Goal: Transaction & Acquisition: Purchase product/service

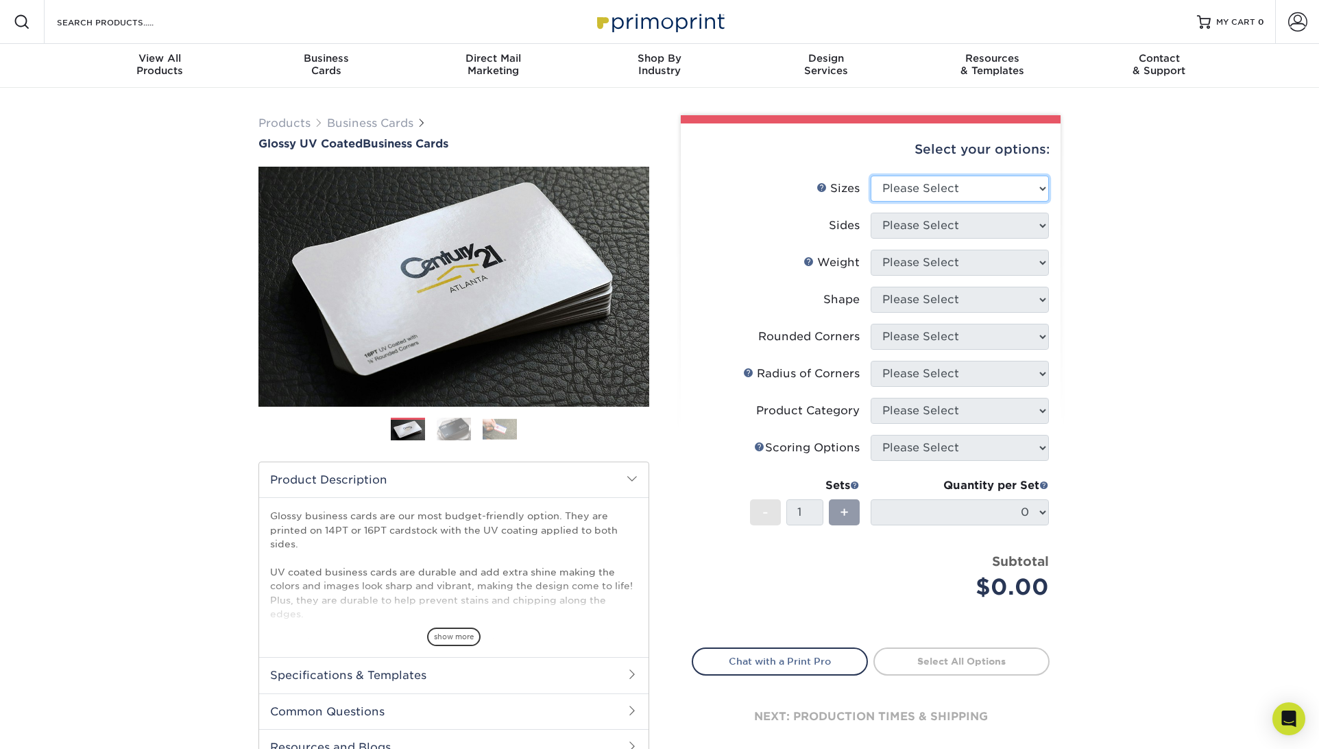
select select "2.00x3.50"
select select "32d3c223-f82c-492b-b915-ba065a00862f"
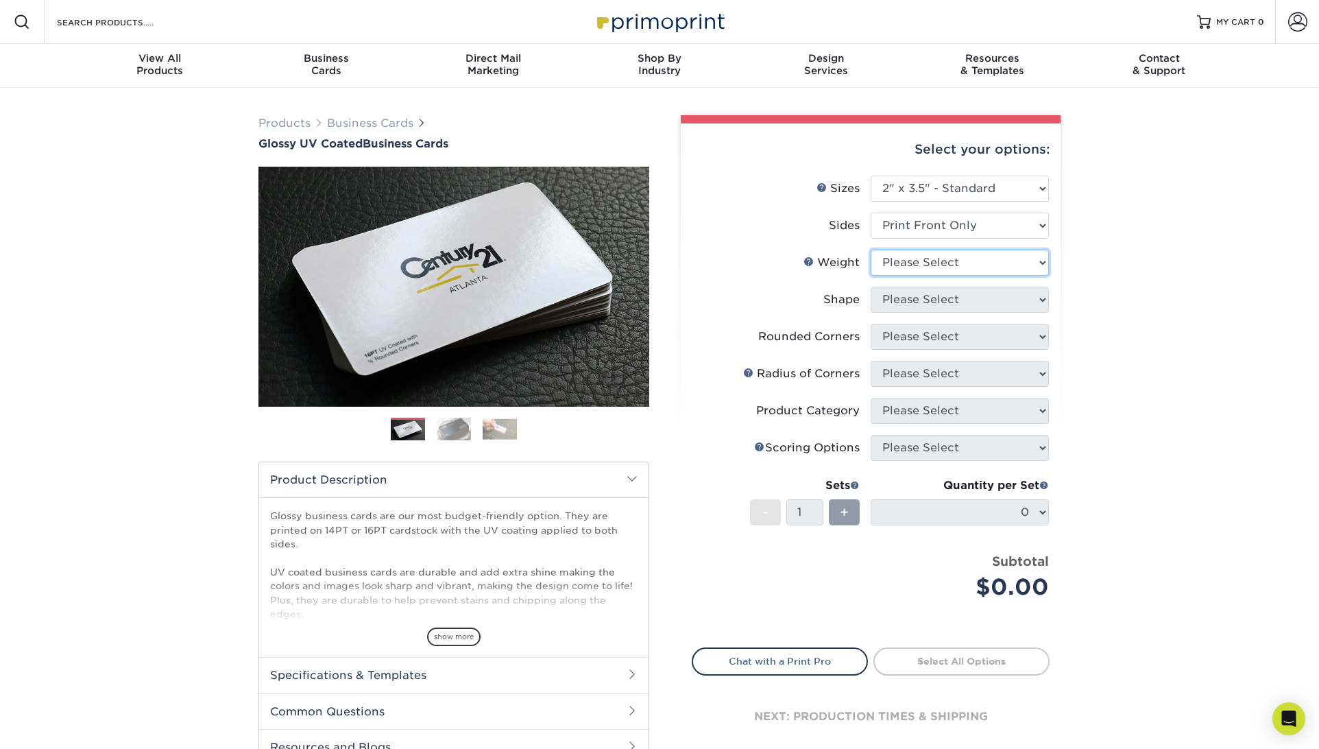
select select "14PT"
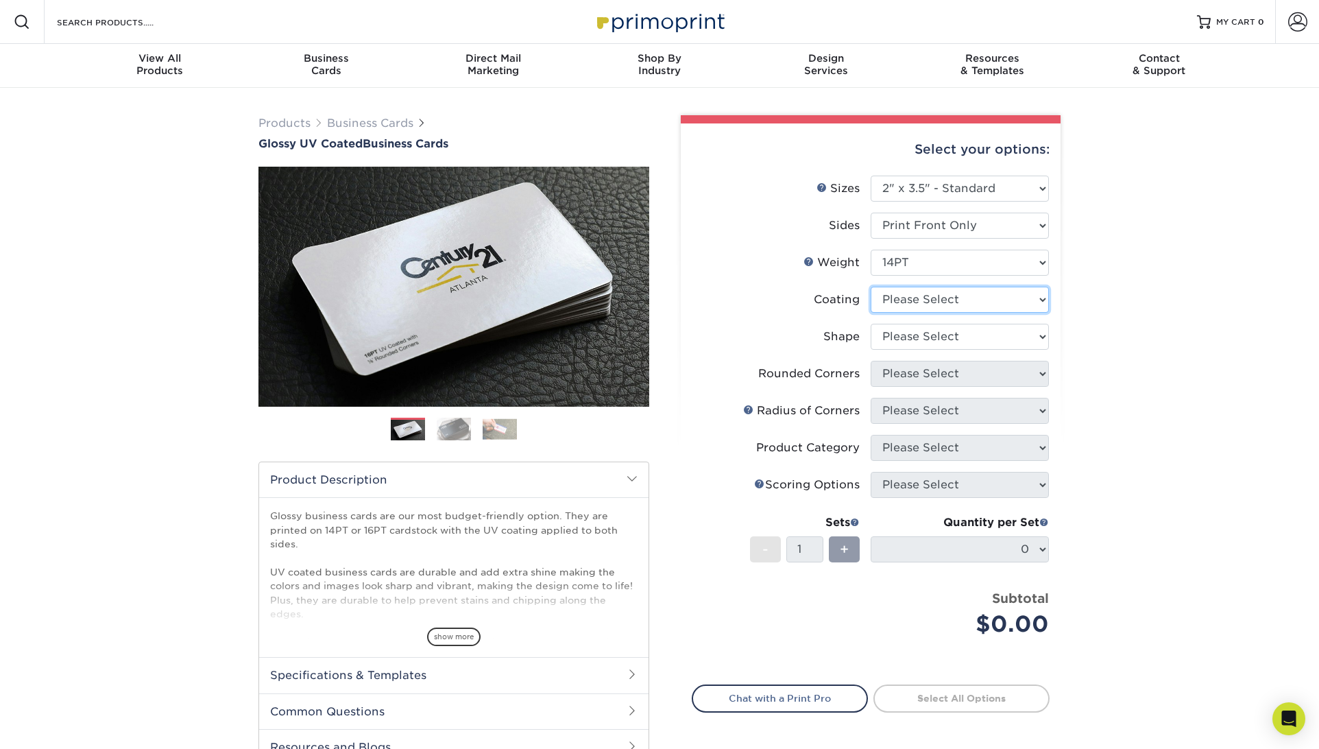
scroll to position [1, 0]
select select "13abbda7-1d64-4f25-8bb2-c179b224825d"
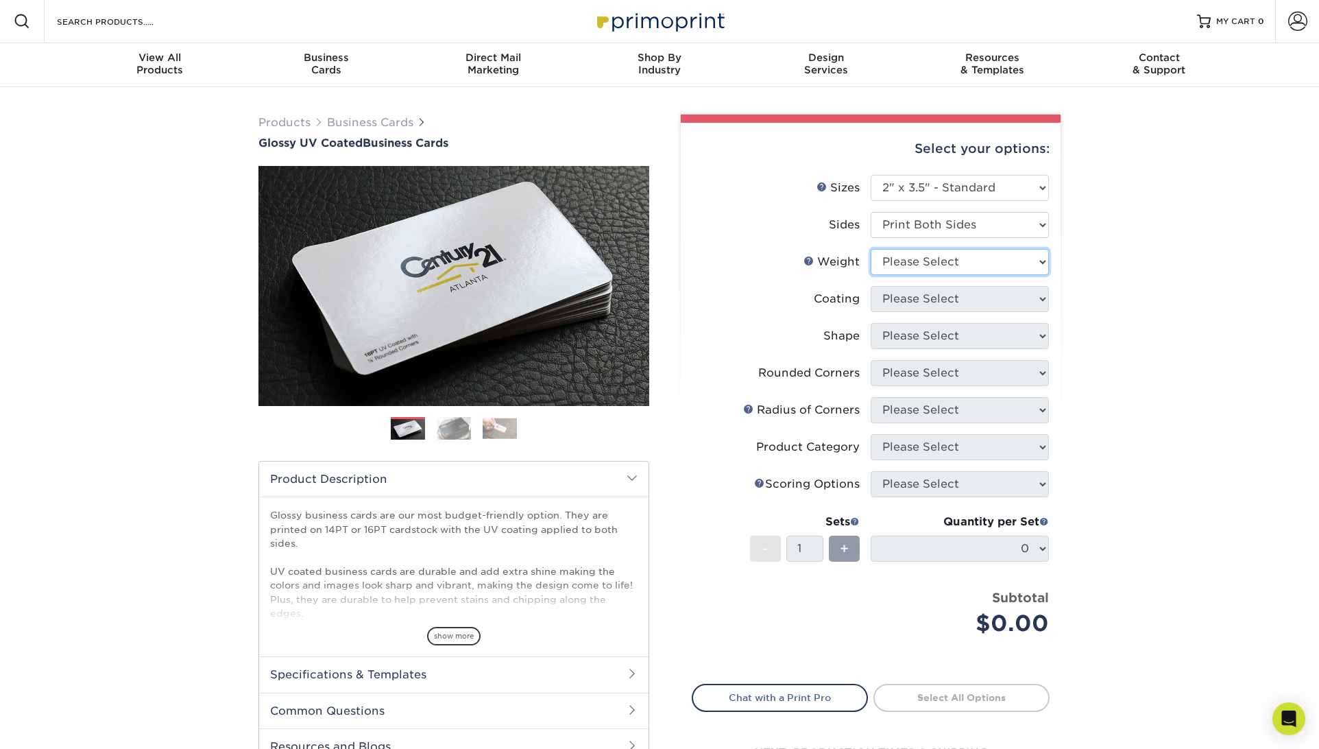
select select "14PT"
select select "1e8116af-acfc-44b1-83dc-8181aa338834"
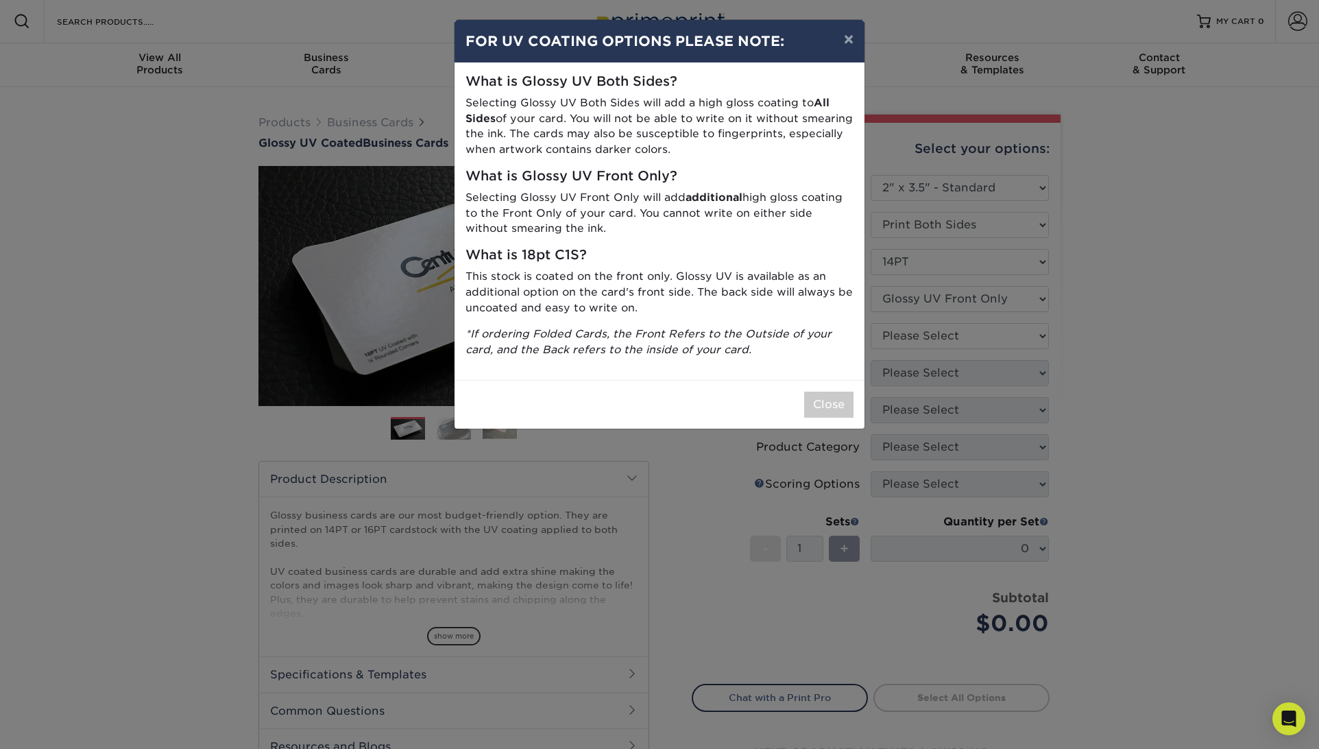
click at [831, 392] on button "Close" at bounding box center [828, 405] width 49 height 26
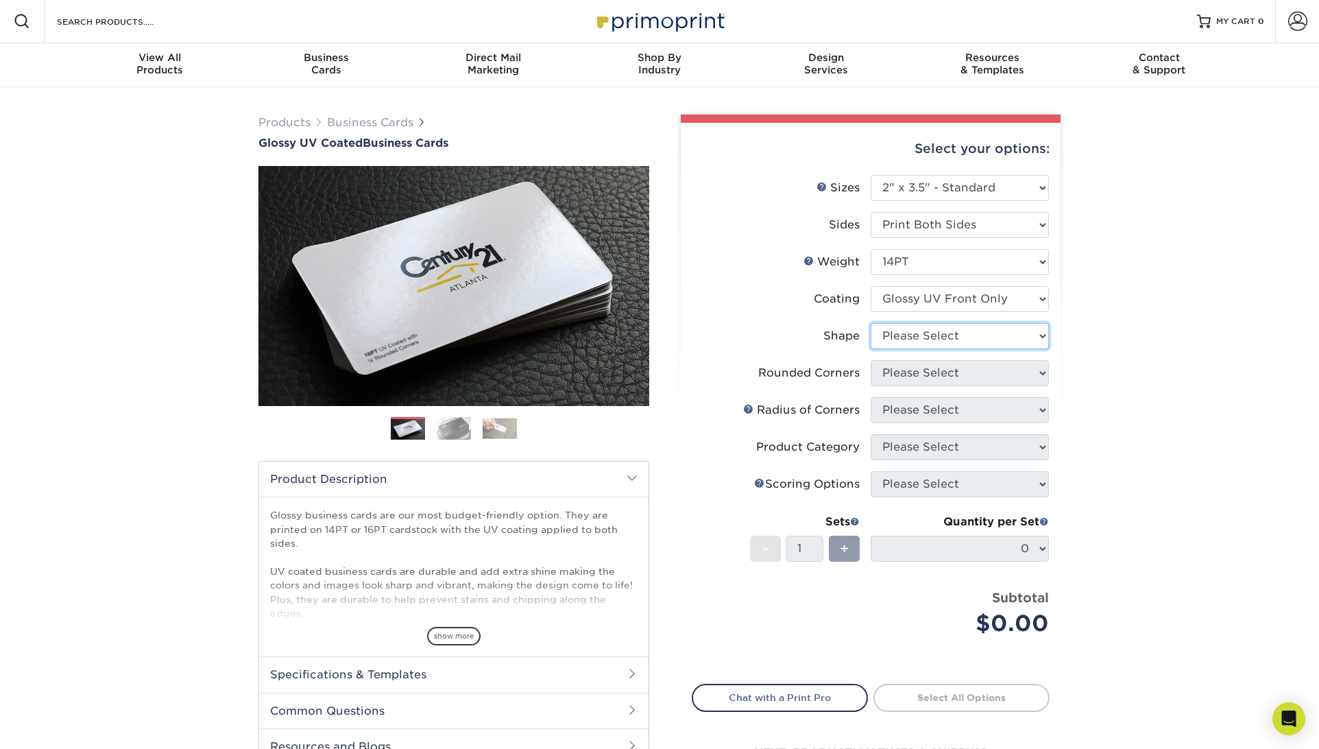
select select "standard"
select select "0"
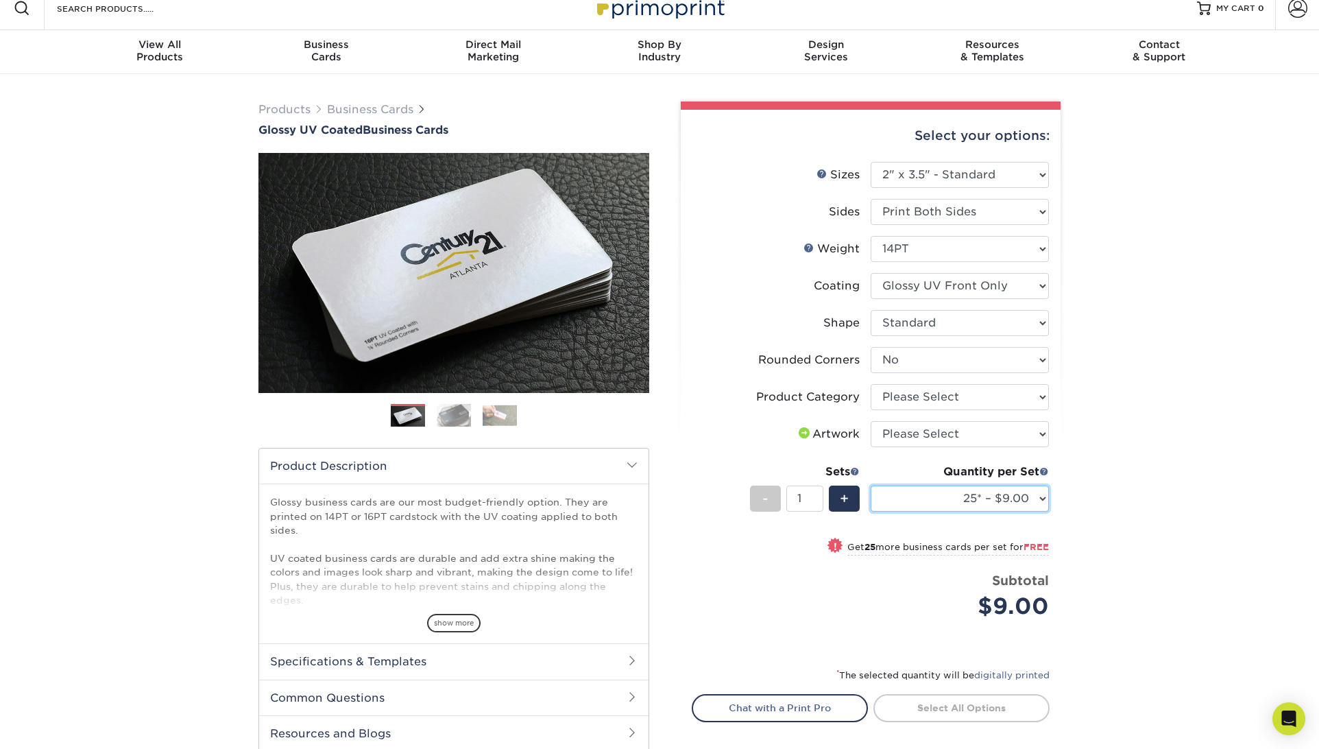
scroll to position [19, 0]
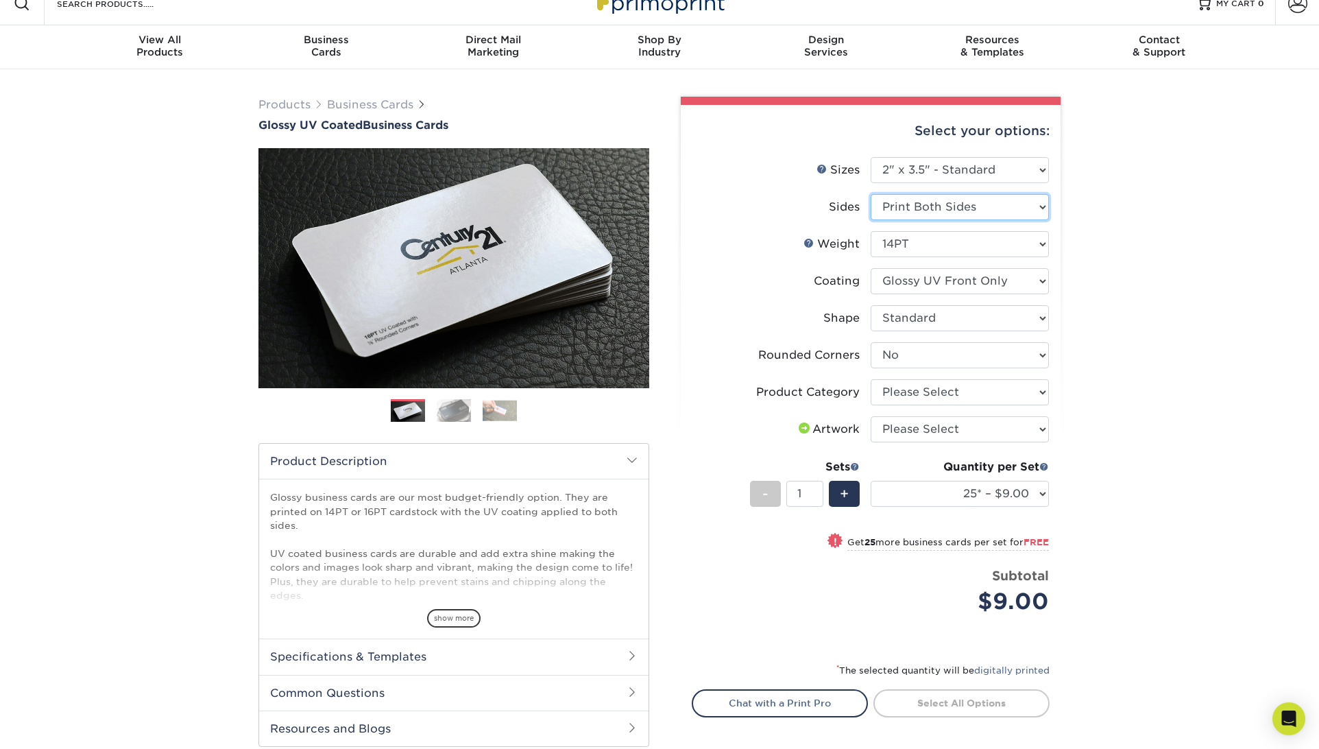
select select "32d3c223-f82c-492b-b915-ba065a00862f"
select select "-1"
select select
select select "-1"
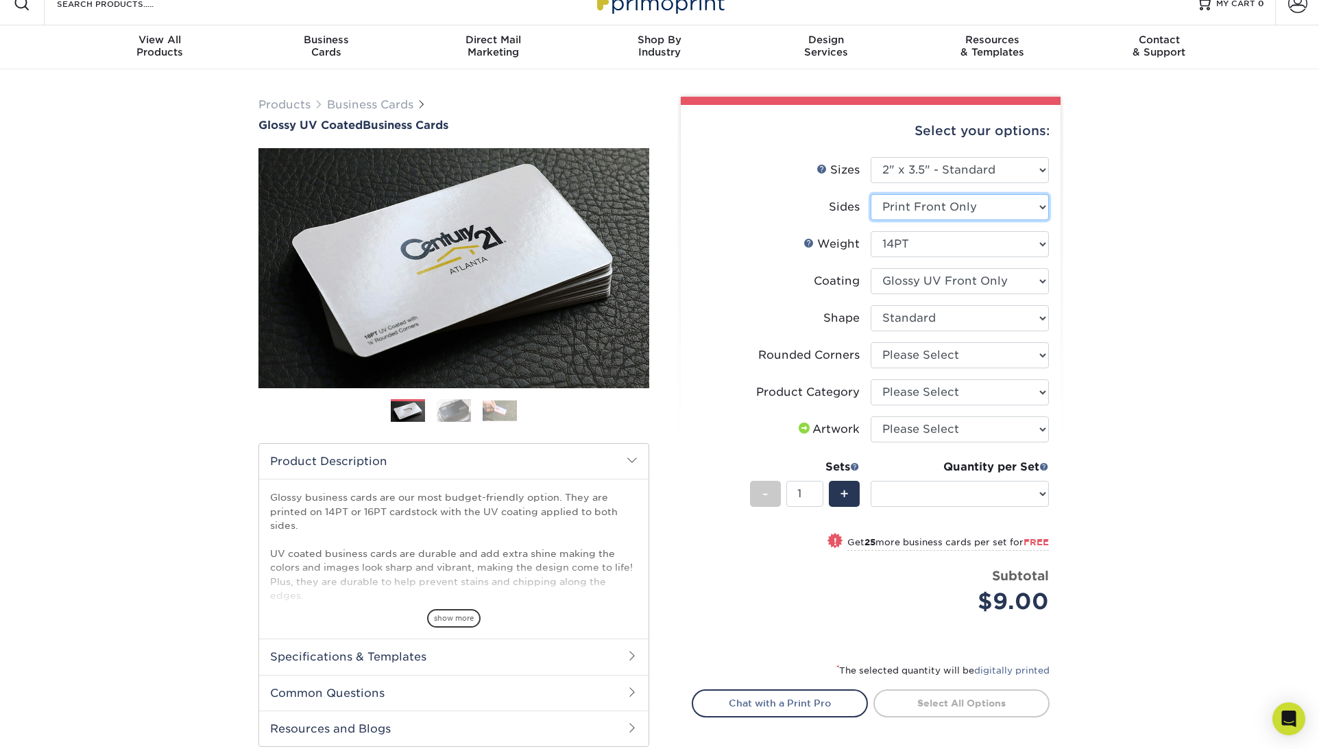
select select "-1"
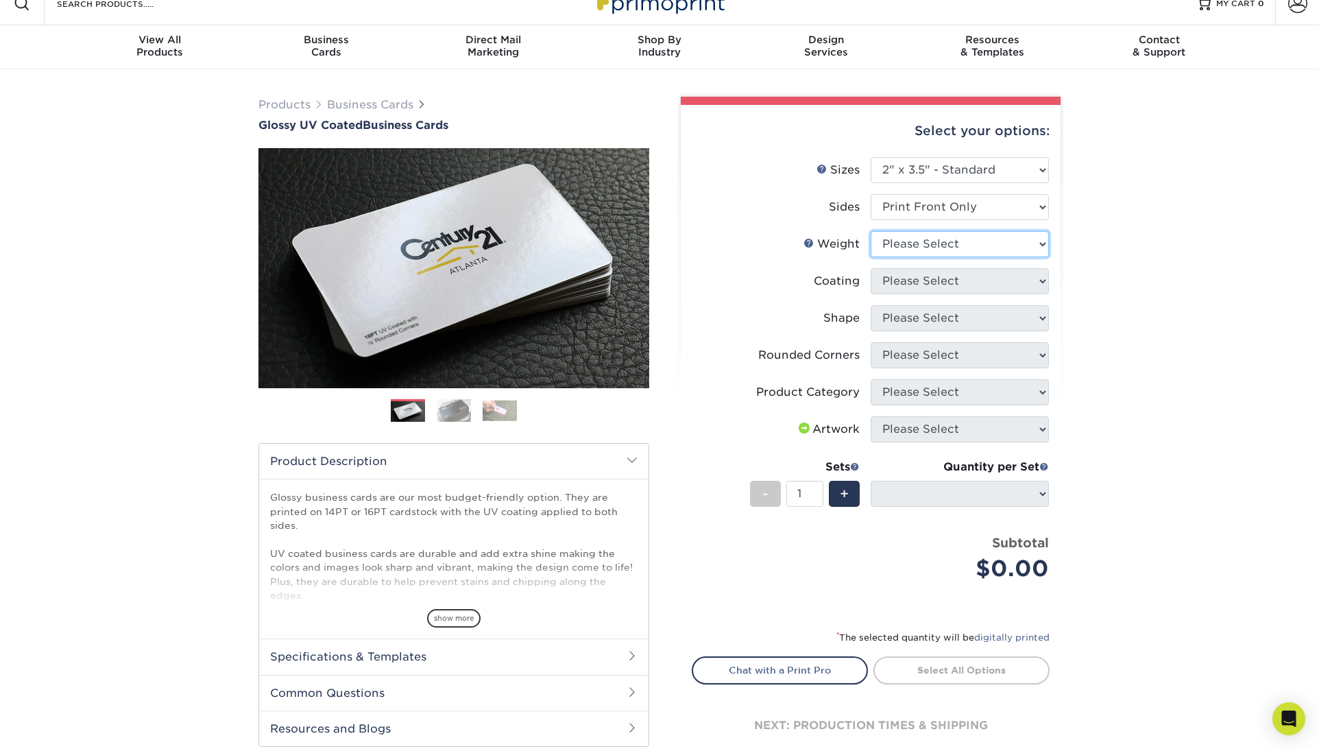
select select "14PT"
select select
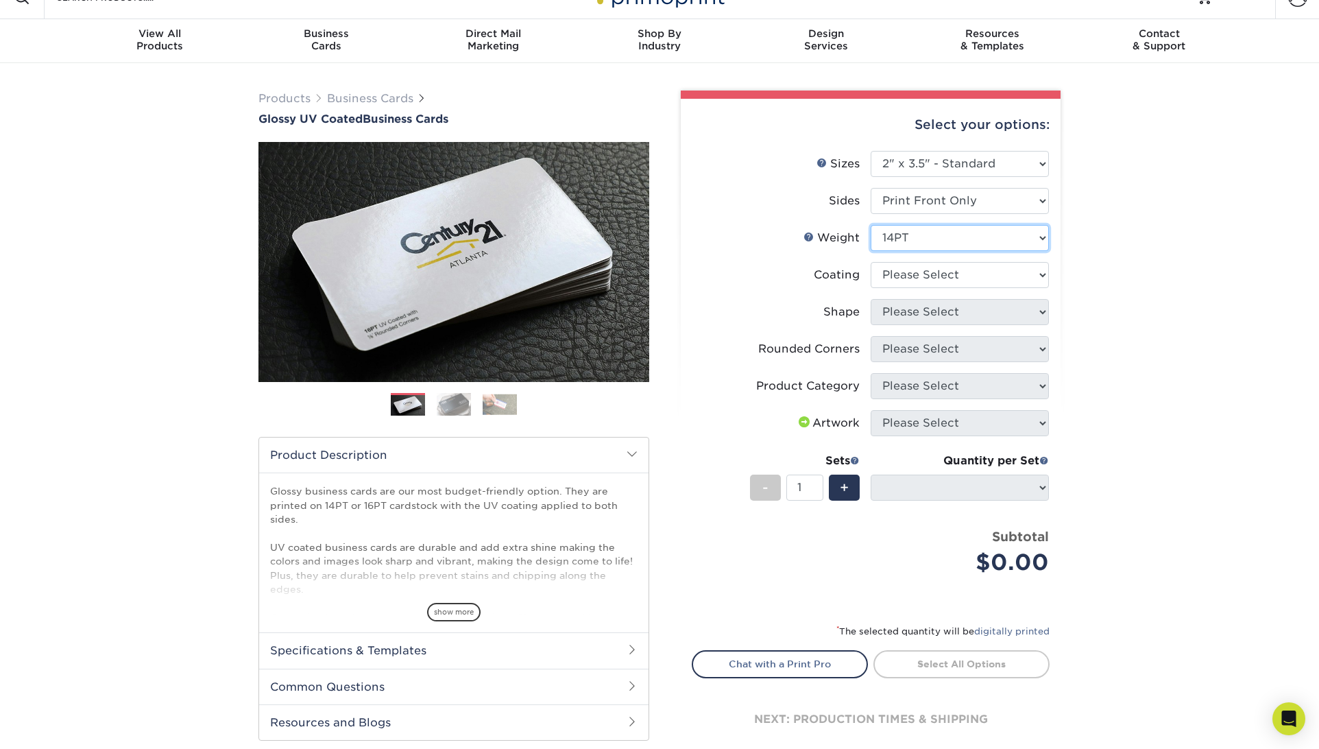
scroll to position [22, 0]
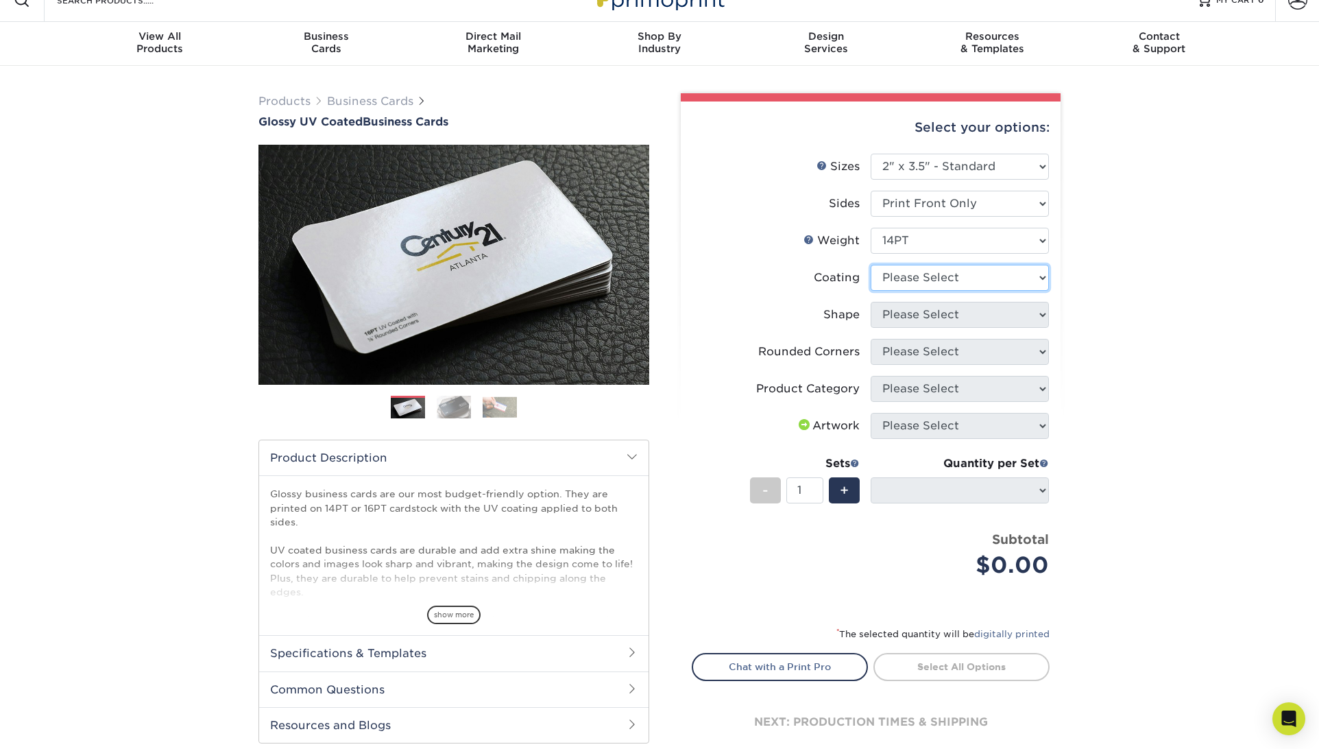
select select "1e8116af-acfc-44b1-83dc-8181aa338834"
select select
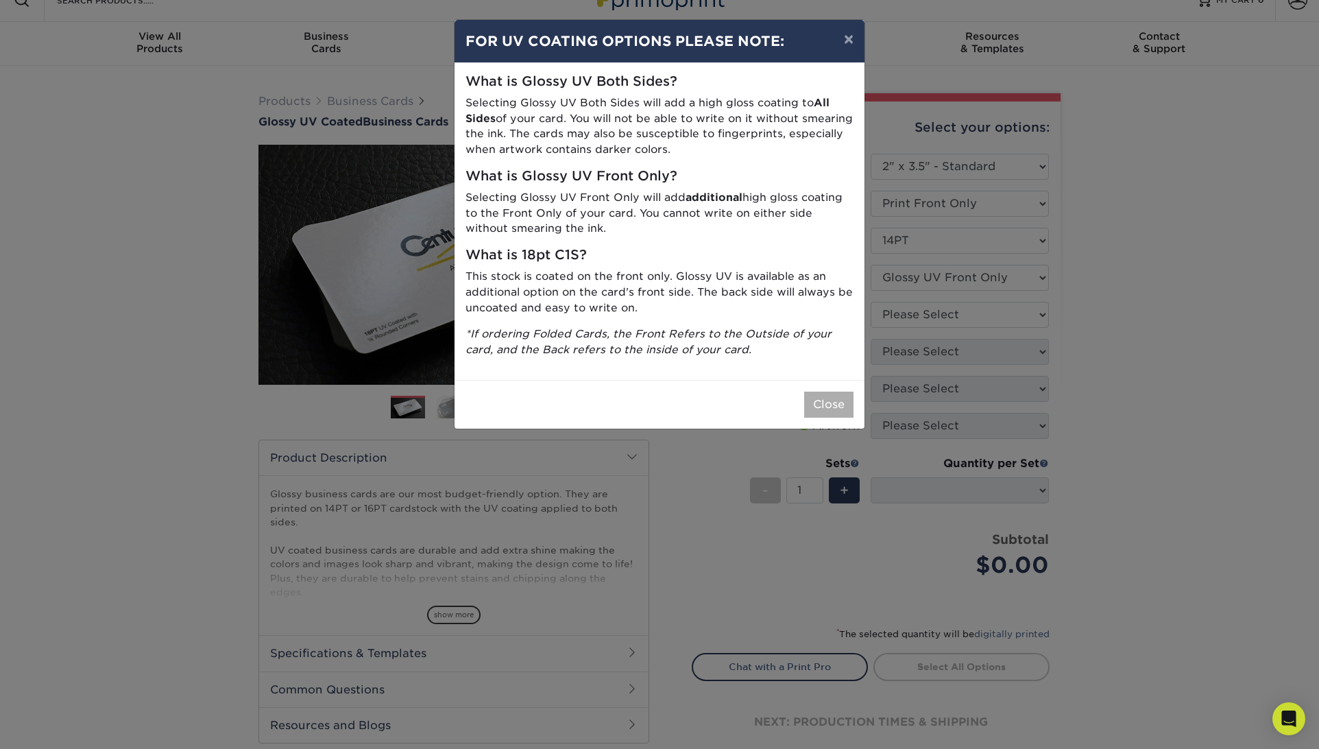
click at [830, 396] on button "Close" at bounding box center [828, 405] width 49 height 26
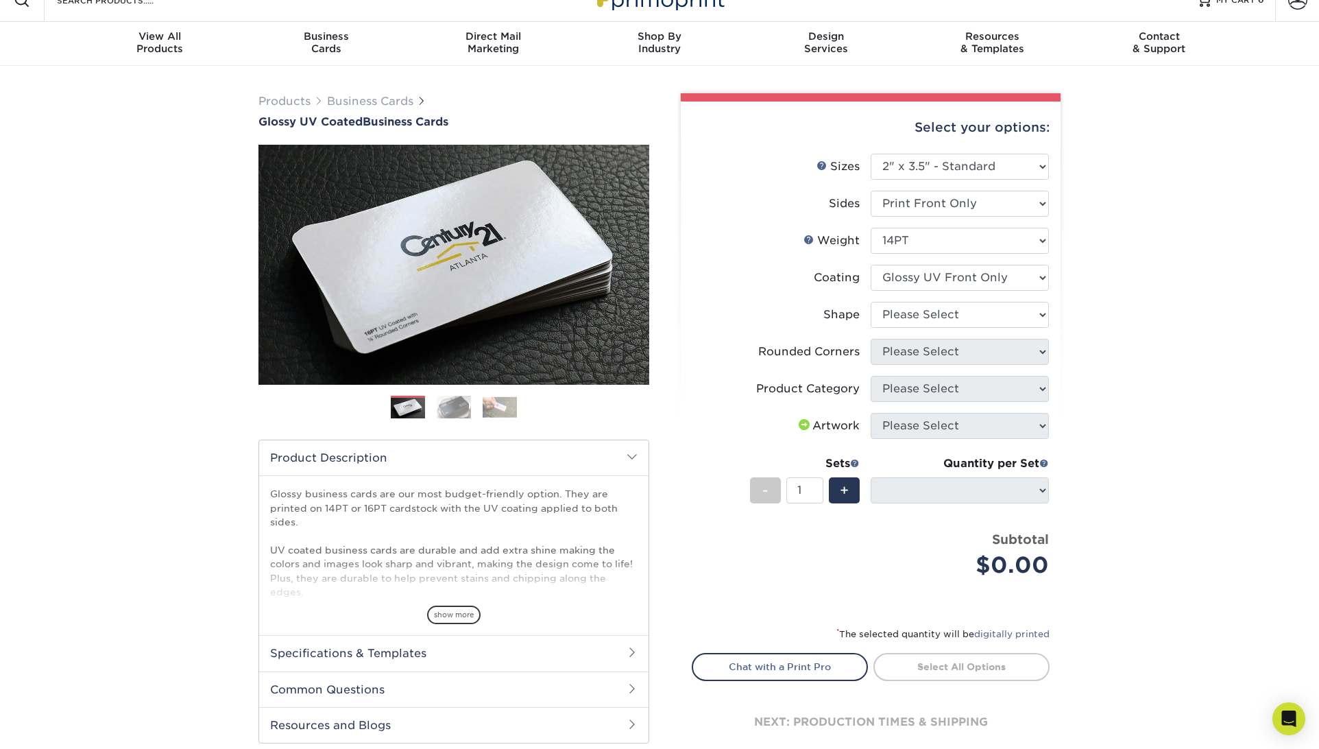
scroll to position [23, 0]
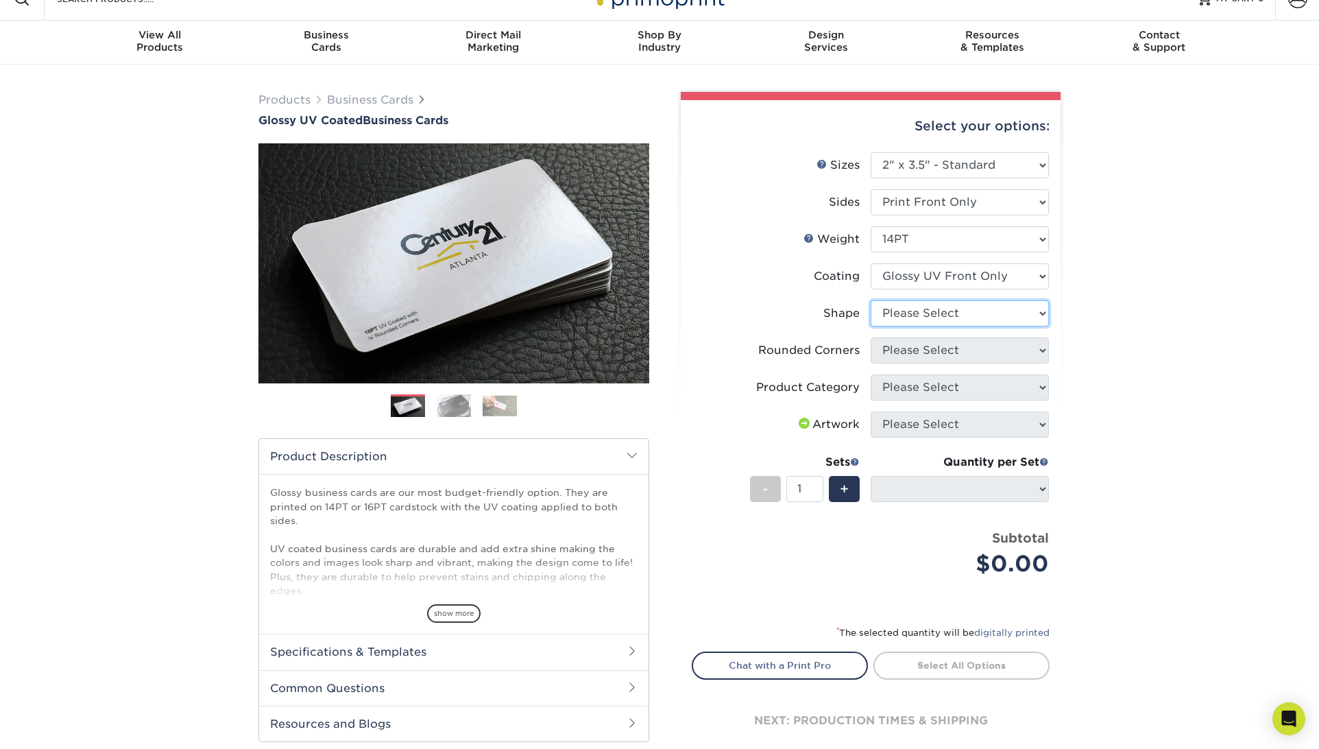
select select "standard"
select select
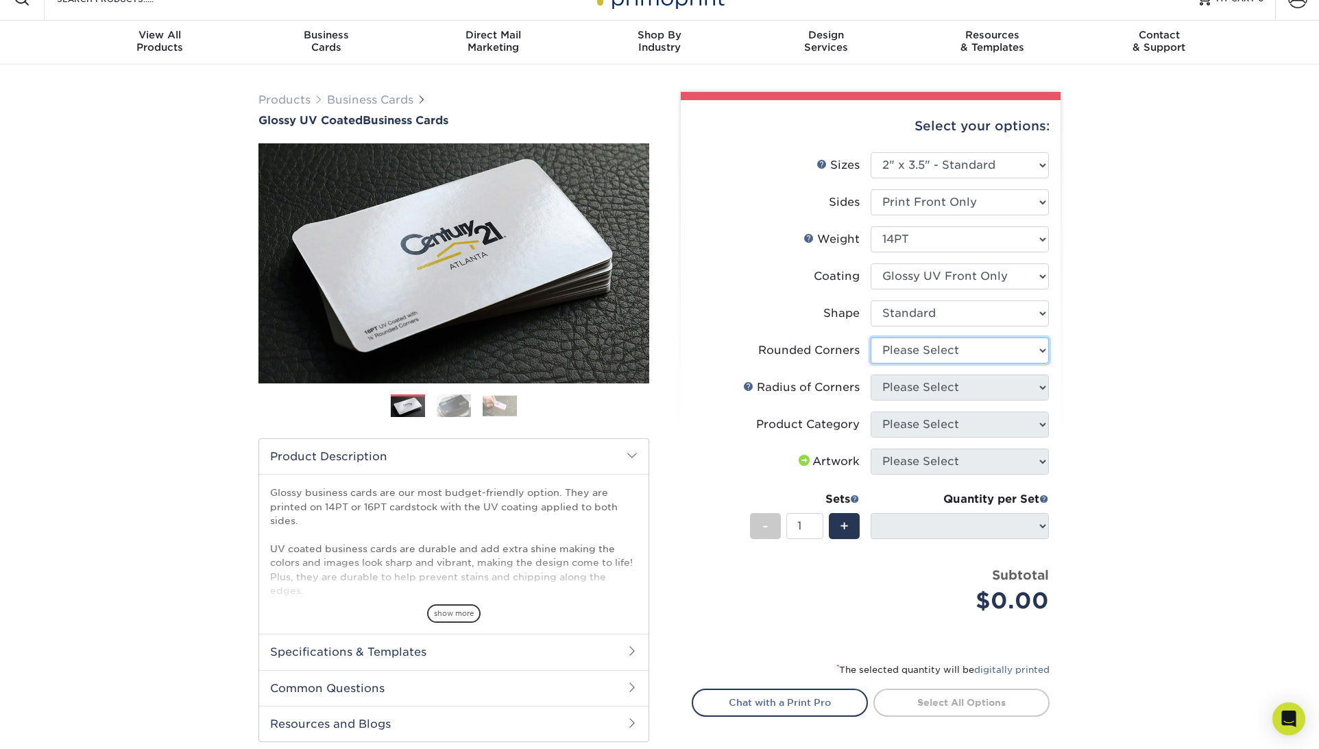
select select "0"
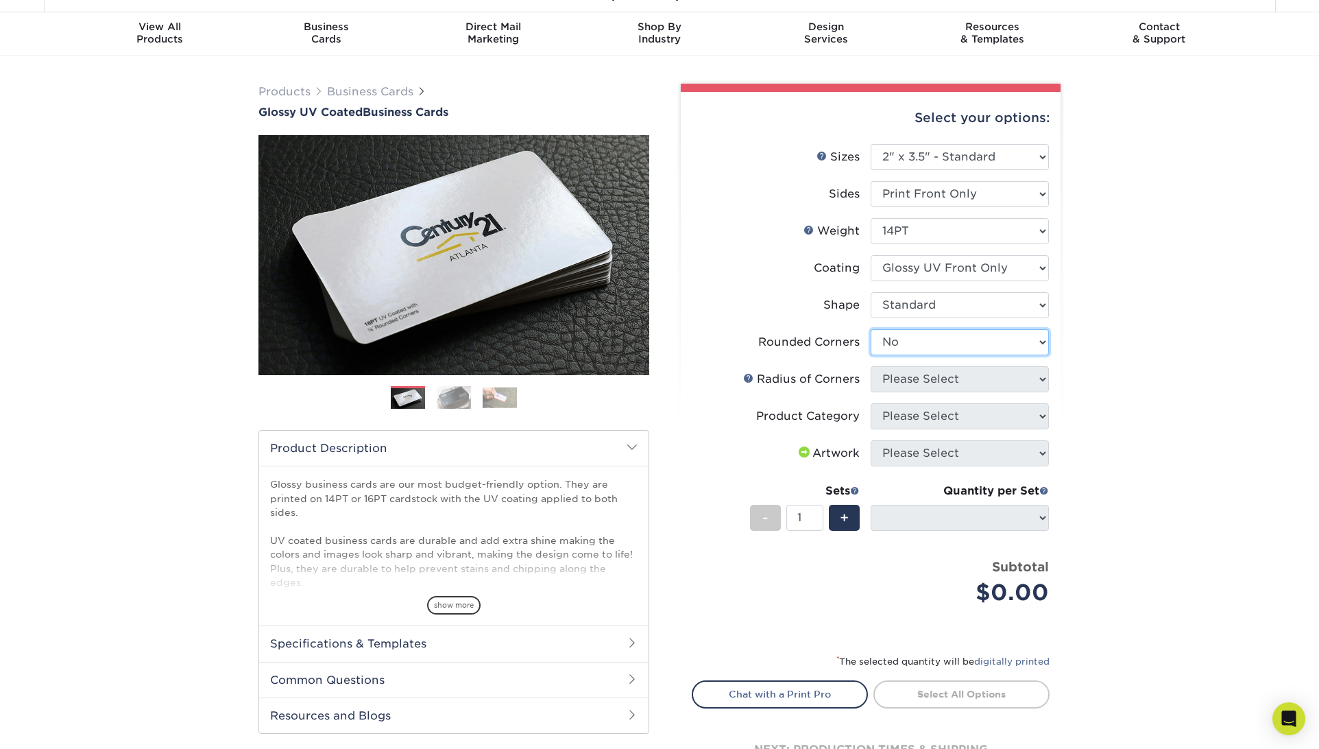
select select "-1"
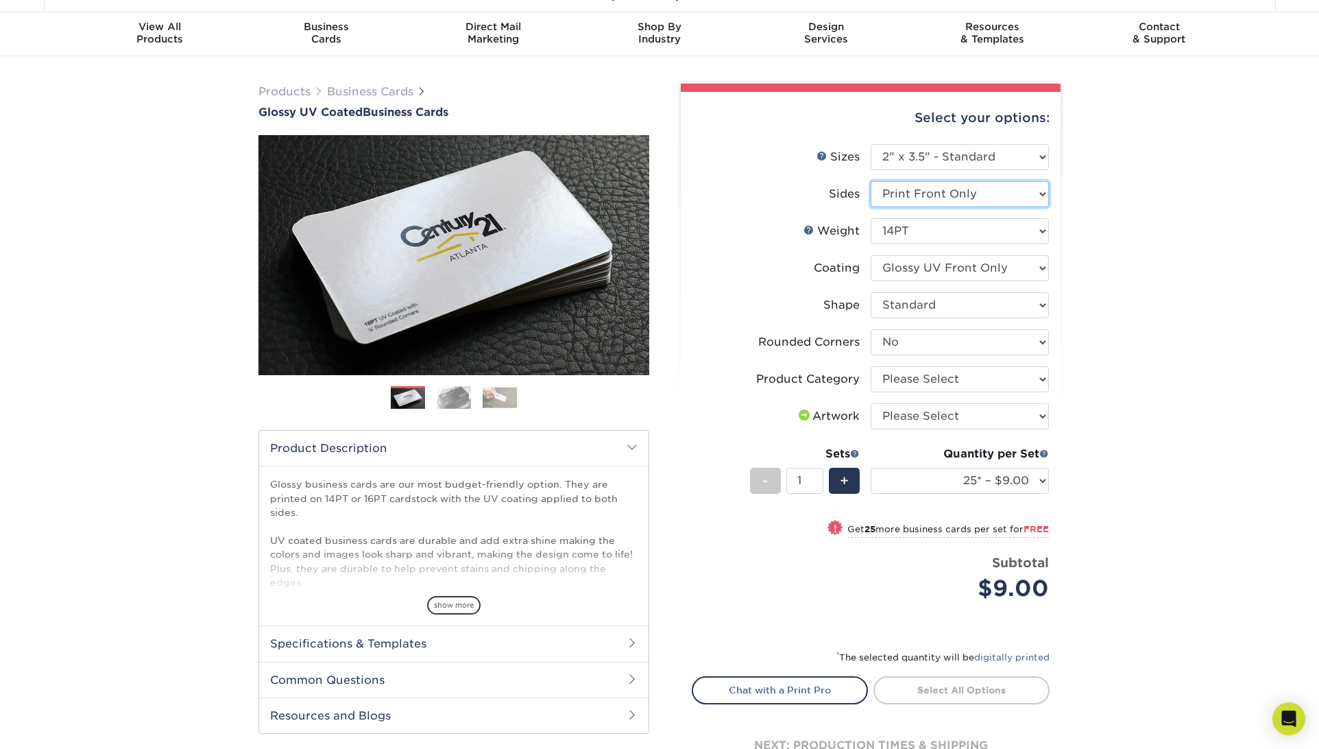
select select "13abbda7-1d64-4f25-8bb2-c179b224825d"
select select "-1"
select select
select select "-1"
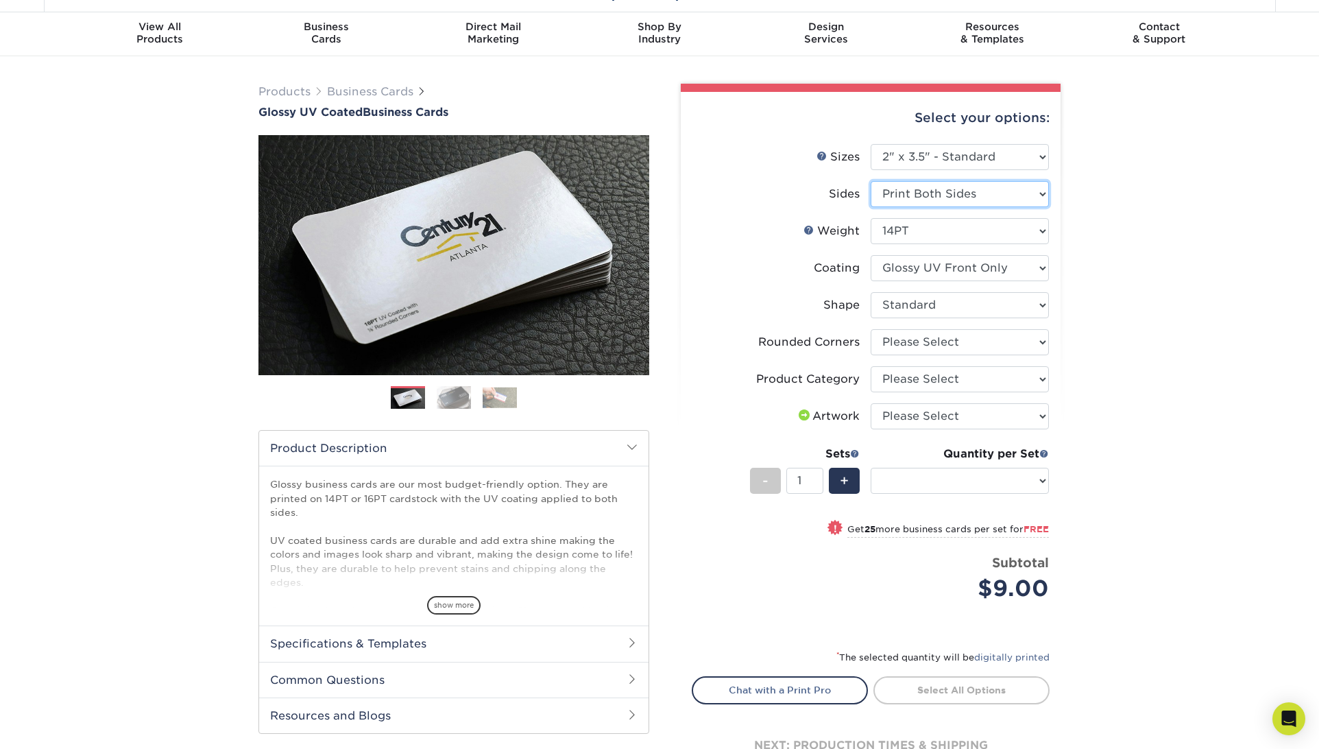
select select "-1"
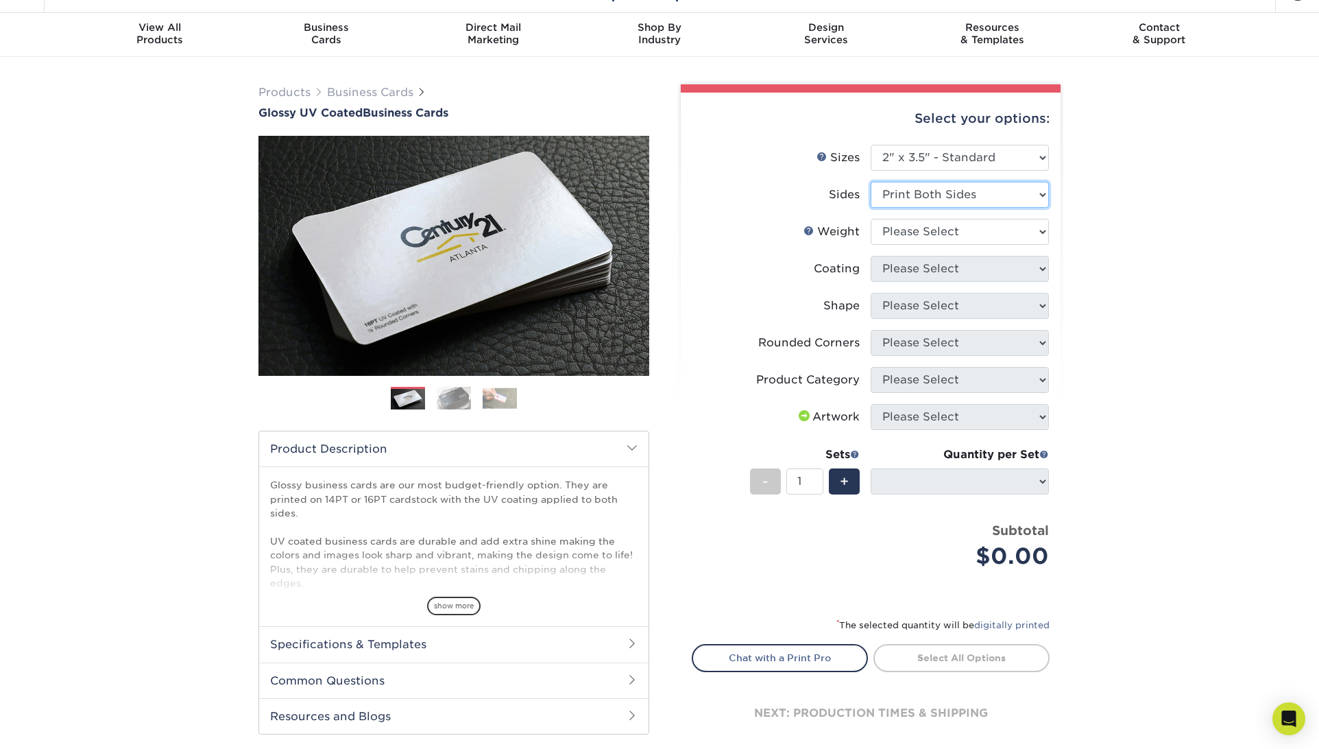
scroll to position [8, 0]
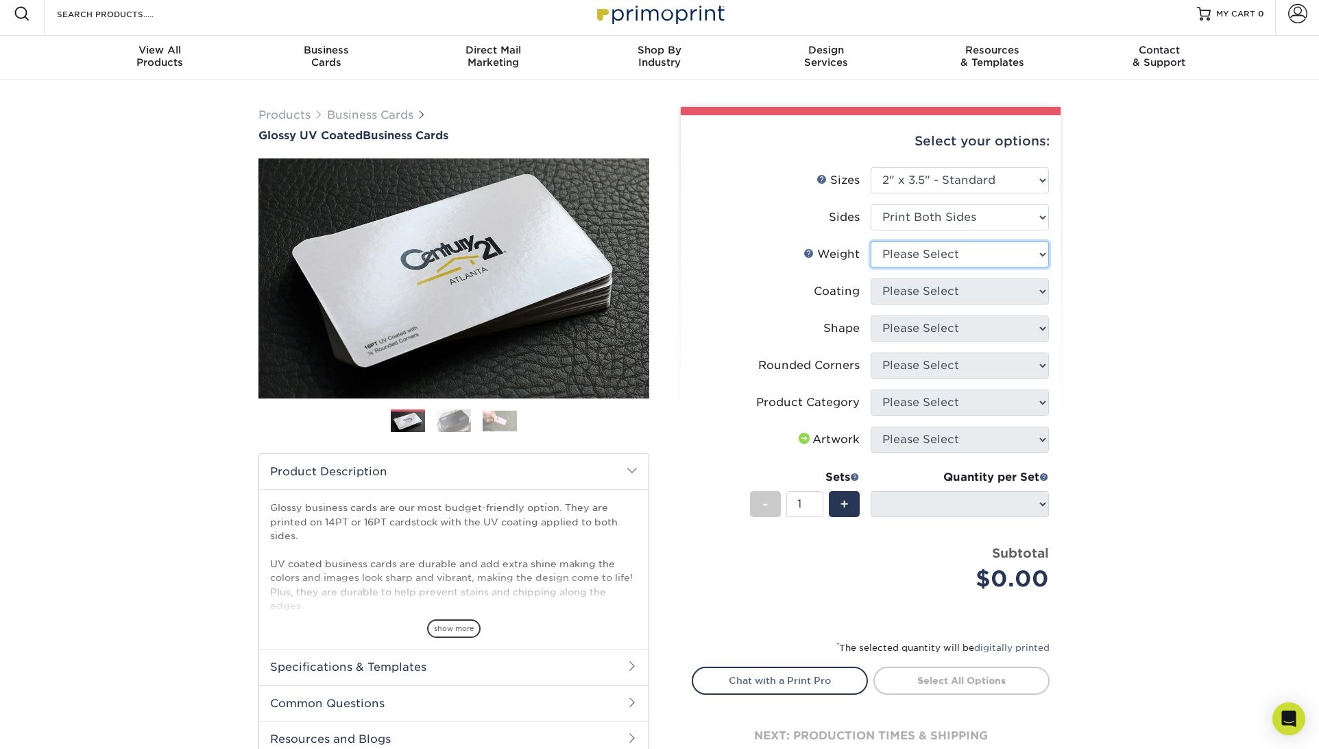
select select "14PT"
select select
select select "1e8116af-acfc-44b1-83dc-8181aa338834"
select select
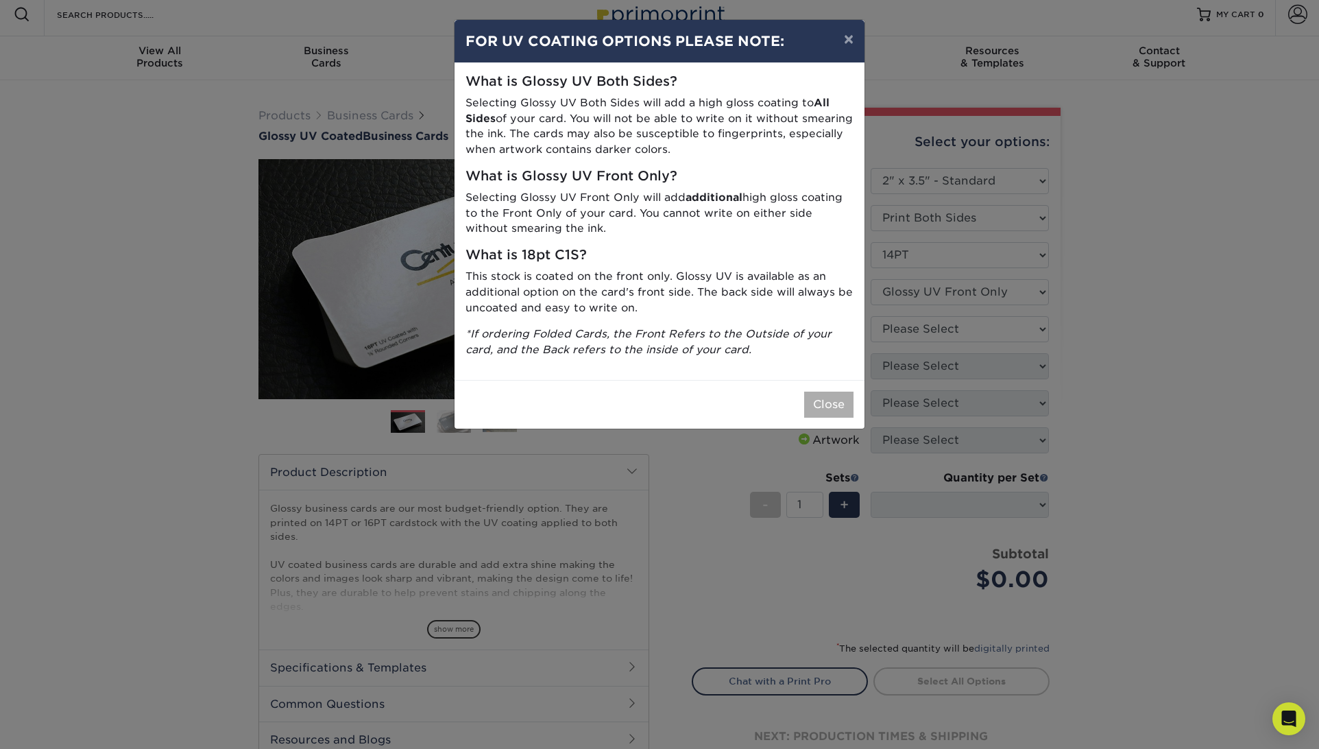
click at [832, 394] on button "Close" at bounding box center [828, 405] width 49 height 26
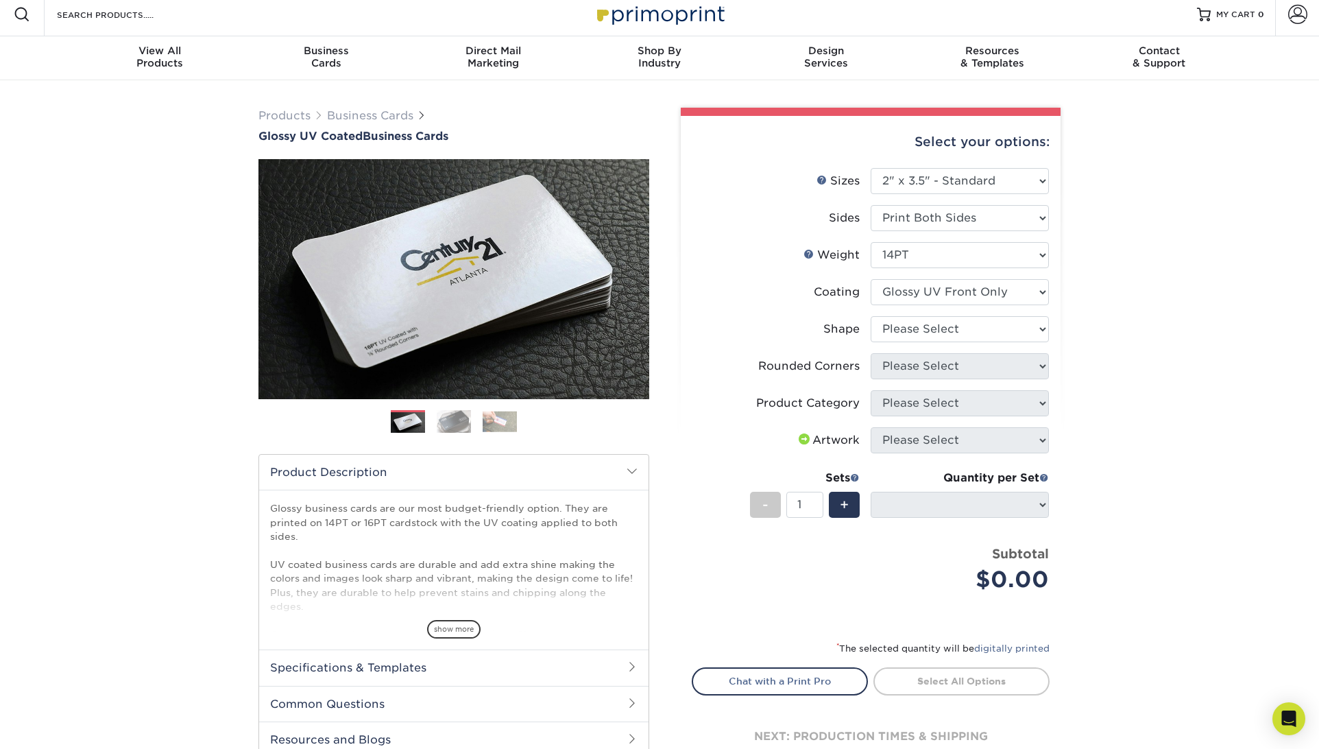
scroll to position [10, 0]
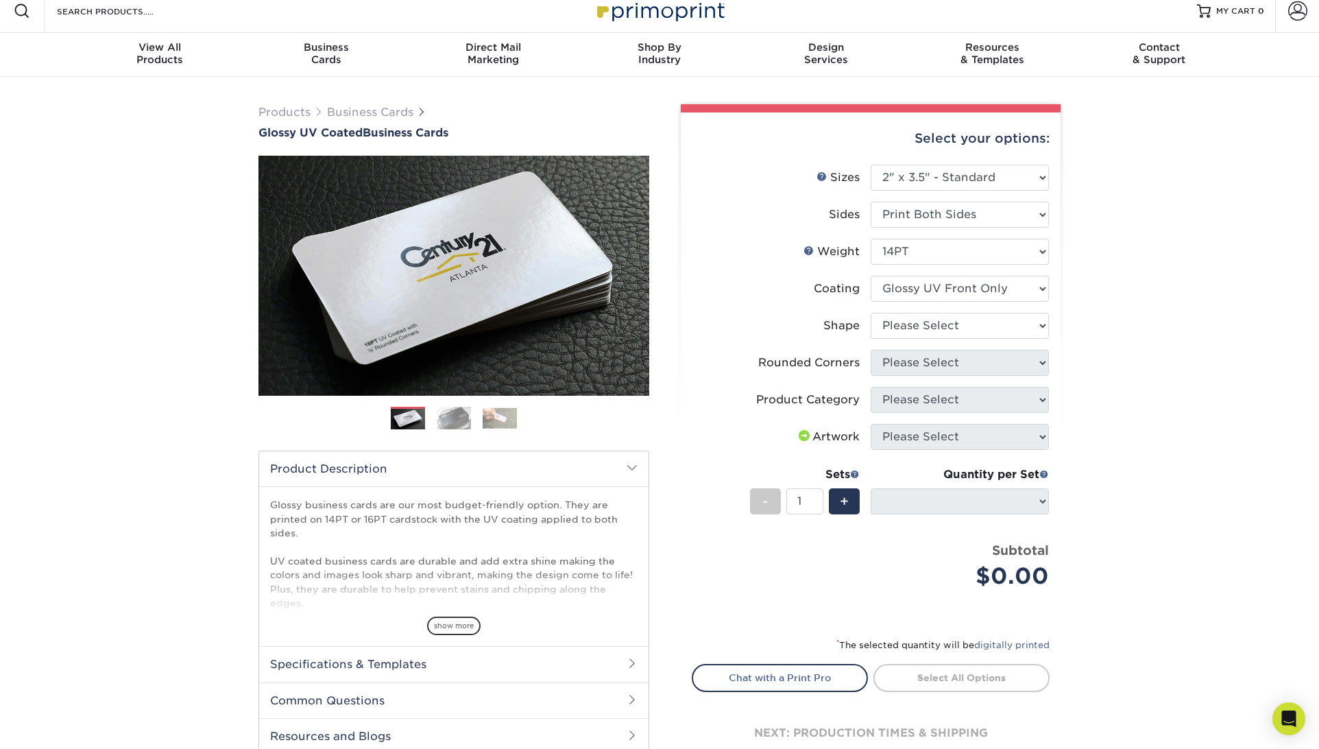
drag, startPoint x: 1049, startPoint y: 496, endPoint x: 1040, endPoint y: 496, distance: 9.6
click at [1049, 496] on ul "Sizes Help Sizes Please Select 1.5" x 3.5" - Mini 1.75" x 3.5" - Mini 2" x 2" -…" at bounding box center [871, 387] width 358 height 445
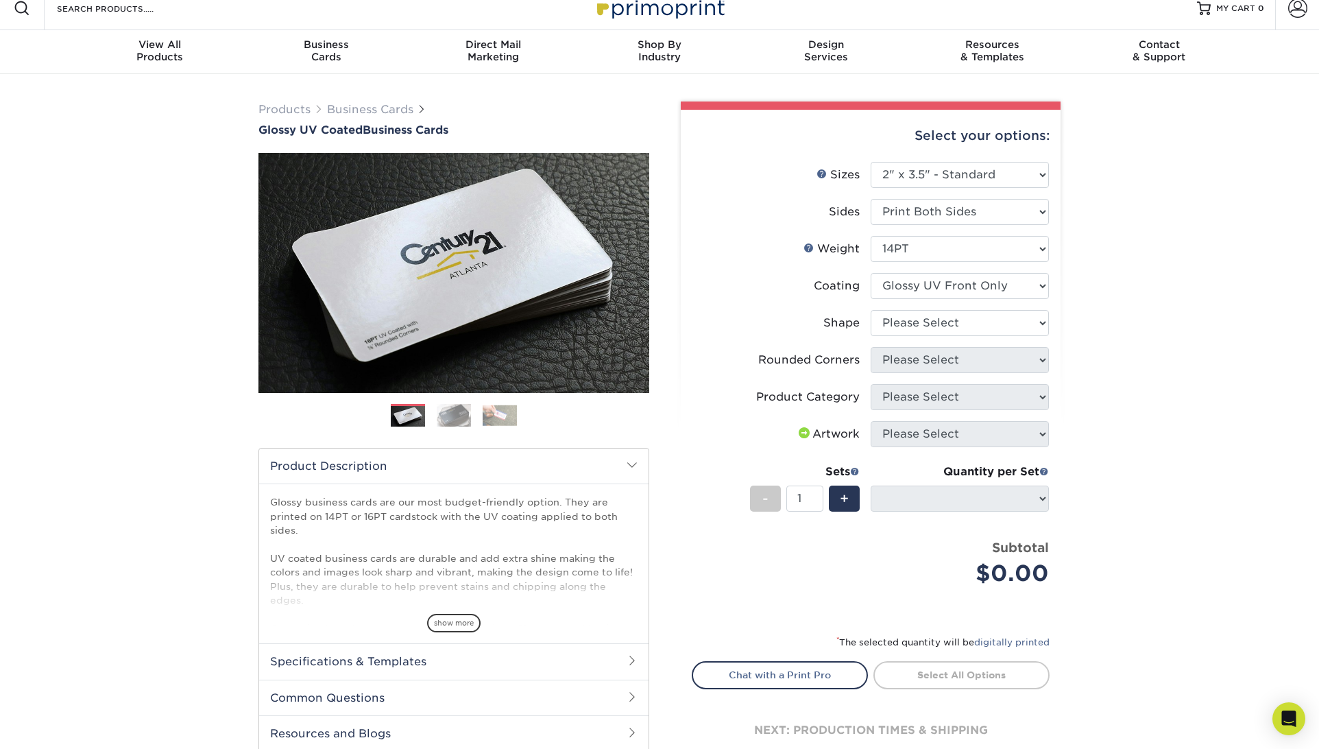
scroll to position [18, 0]
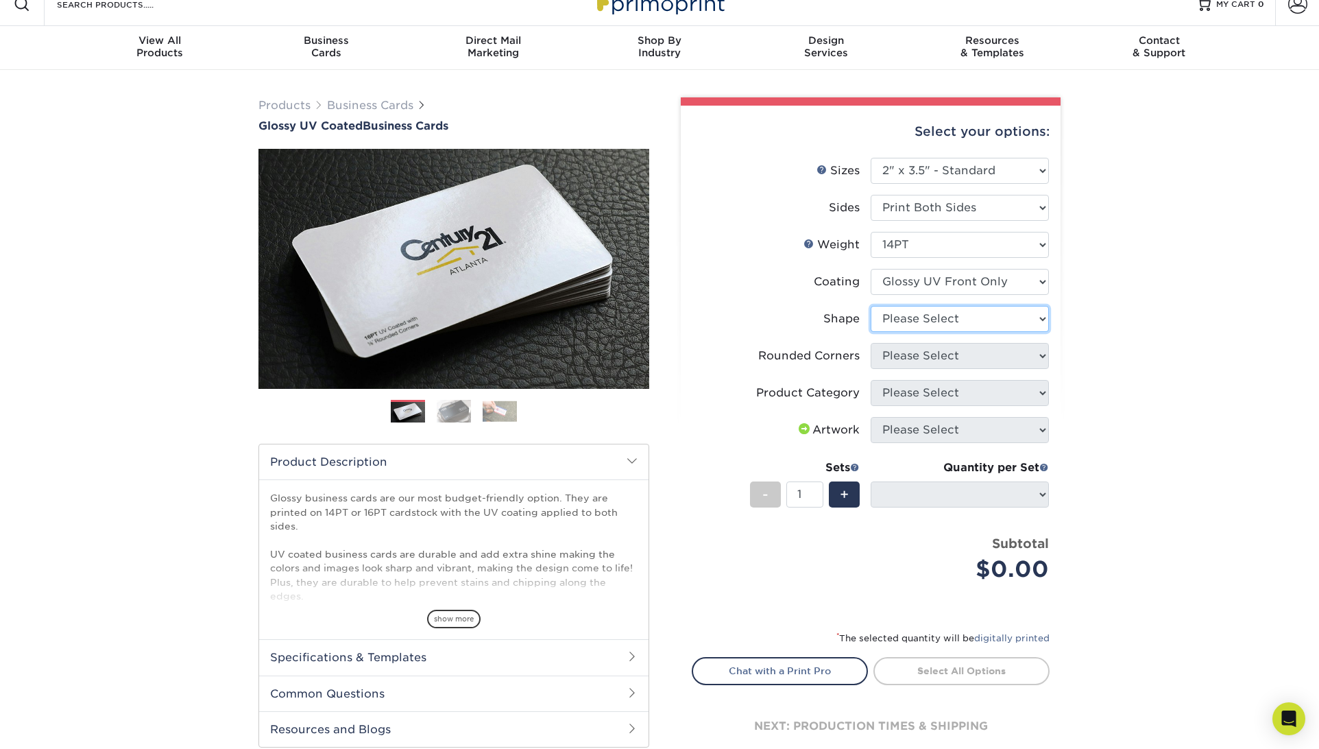
select select "standard"
select select
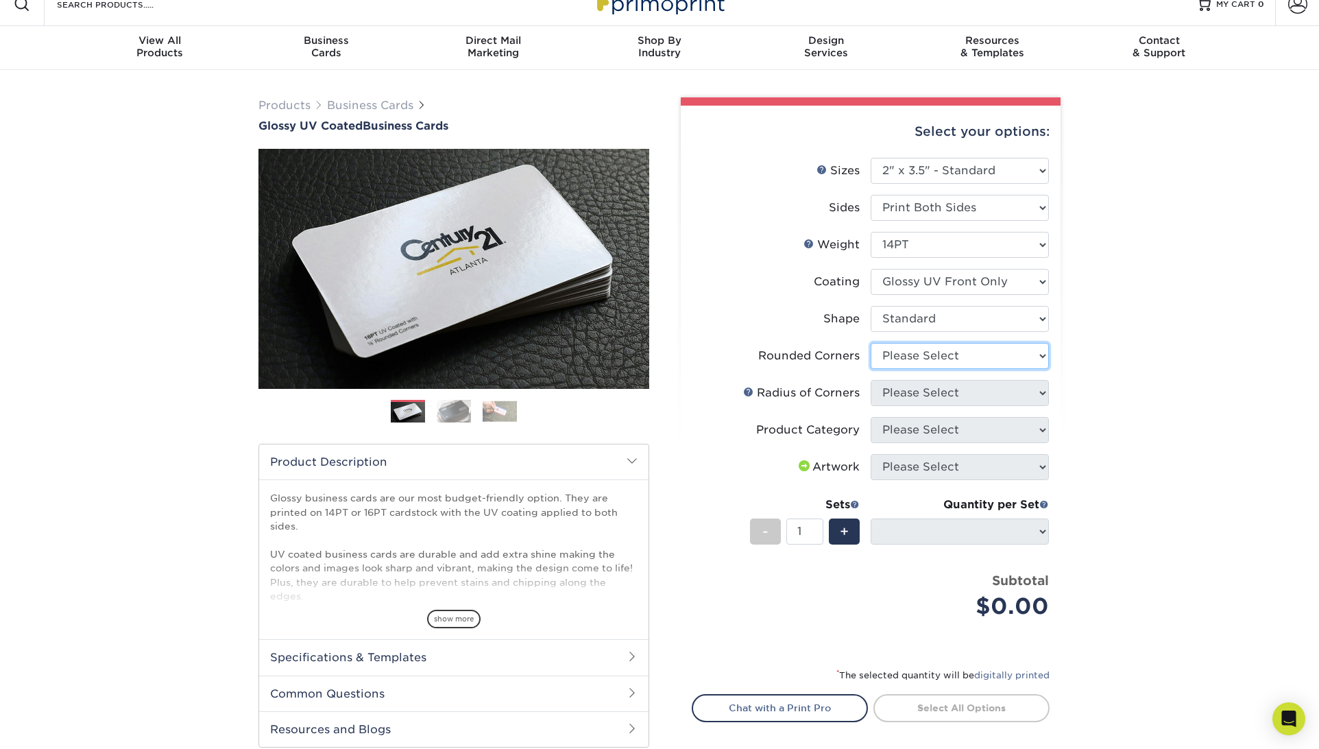
scroll to position [17, 0]
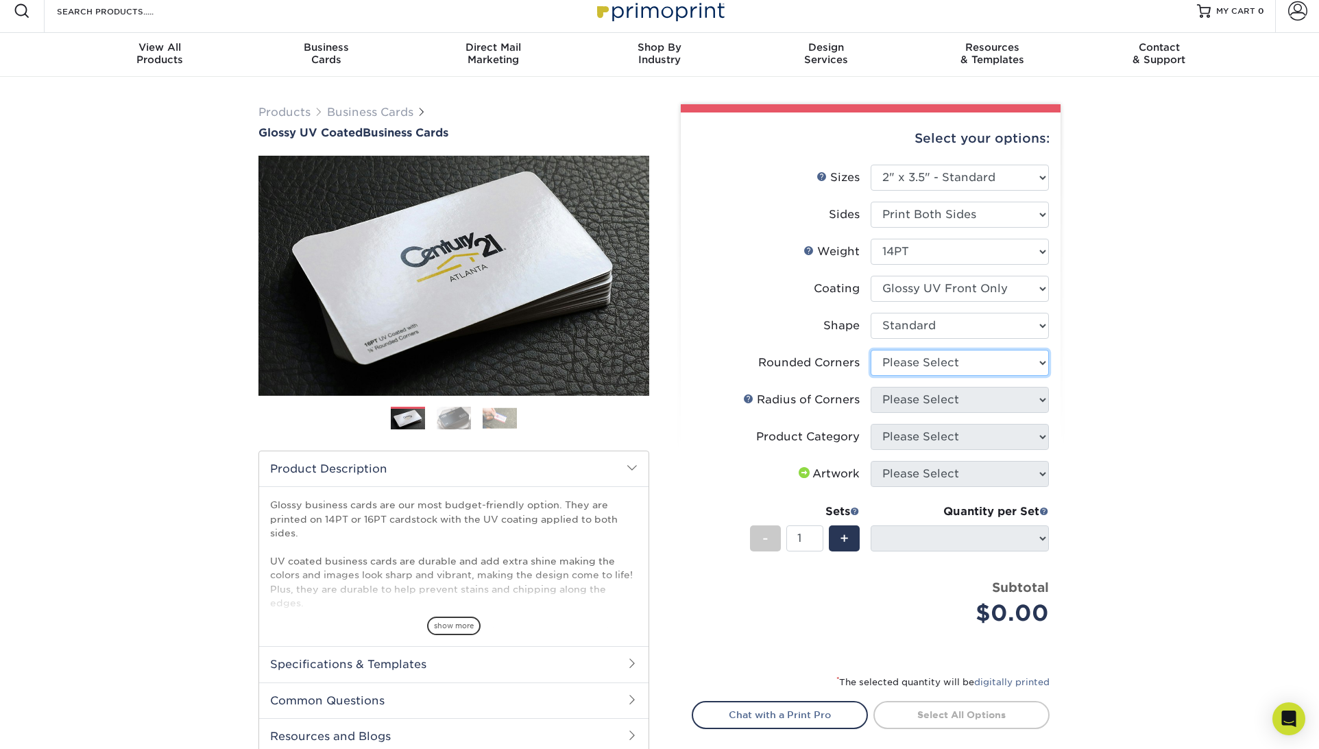
select select "0"
select select "-1"
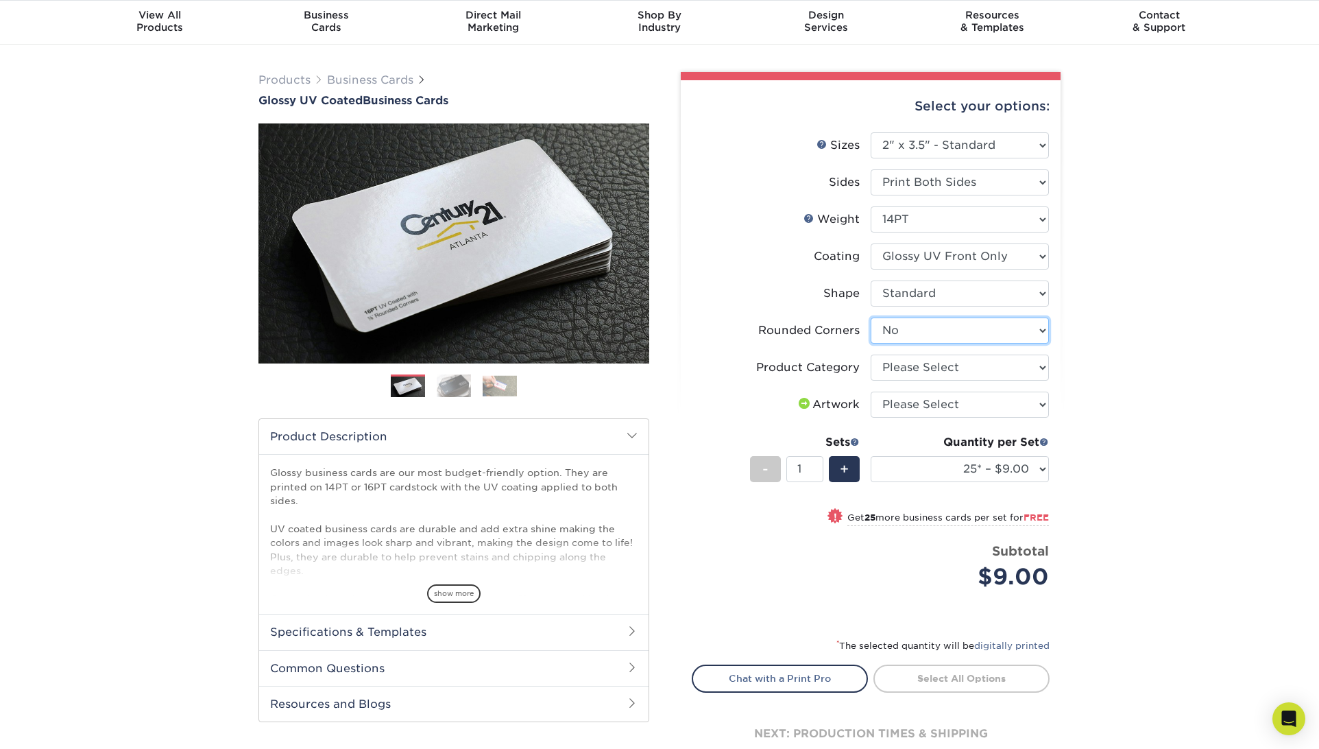
scroll to position [46, 0]
